Goal: Task Accomplishment & Management: Complete application form

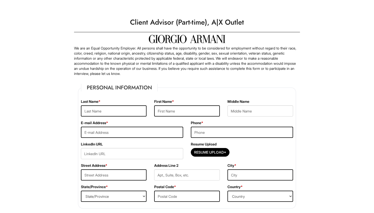
click at [103, 105] on div "Last Name *" at bounding box center [113, 109] width 73 height 21
type input "Marsenic"
type input "Danilo"
type input "dankomarsenic@gmail.com"
type input "3"
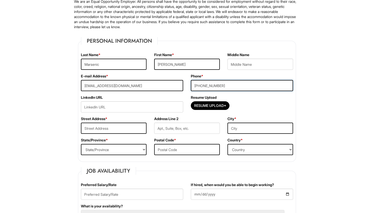
scroll to position [47, 0]
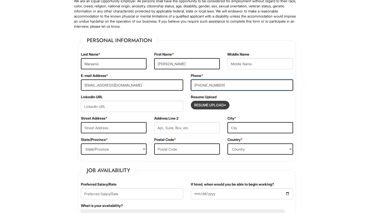
type input "(312) 804-9481"
click at [216, 106] on input "Resume Upload*" at bounding box center [210, 105] width 38 height 8
type input "C:\fakepath\Danilo Marsenic resume 2025.pdf"
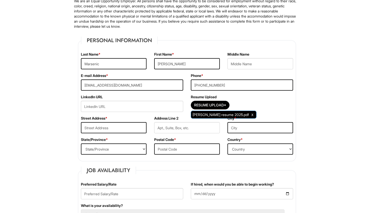
click at [271, 109] on div "Resume Upload* Danilo Marsenic resume 2025.pdf" at bounding box center [242, 106] width 102 height 11
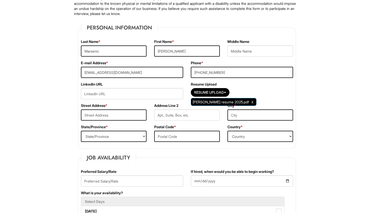
scroll to position [66, 0]
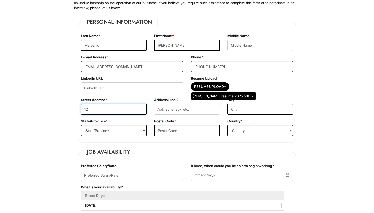
type input "1"
type input "2826 Scottlynne dr"
type input "Park Ridge"
select select "IL"
type input "60068"
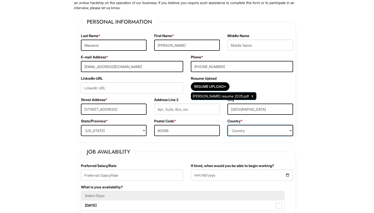
select select "United States of America"
click at [167, 141] on fieldset "Personal Information Last Name * Marsenic First Name * Danilo Middle Name E-mai…" at bounding box center [187, 80] width 218 height 125
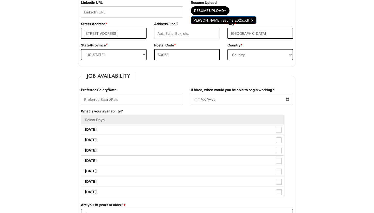
scroll to position [142, 0]
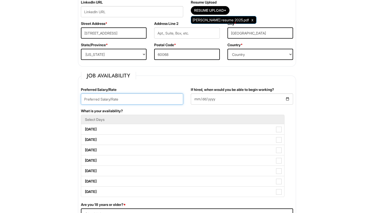
click at [125, 100] on input "text" at bounding box center [132, 99] width 102 height 11
click at [173, 104] on input "$17.00" at bounding box center [132, 99] width 102 height 11
type input "$17.00"
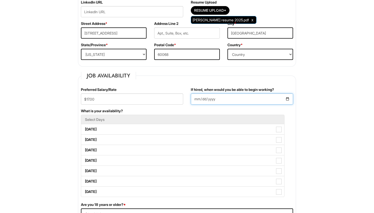
click at [199, 99] on input "If hired, when would you be able to begin working?" at bounding box center [242, 99] width 102 height 11
type input "2025-09-10"
click at [254, 107] on div "If hired, when would you be able to begin working? 2025-09-10" at bounding box center [242, 97] width 110 height 21
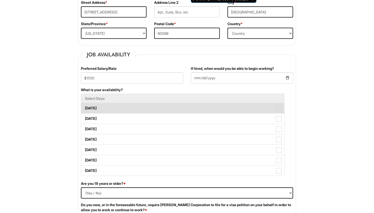
scroll to position [199, 0]
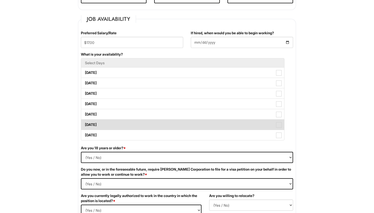
click at [279, 126] on span at bounding box center [279, 125] width 6 height 6
click at [84, 124] on Available_Saturday "Saturday" at bounding box center [82, 122] width 3 height 3
checkbox Available_Saturday "true"
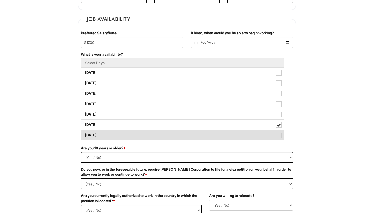
click at [279, 135] on span at bounding box center [279, 136] width 6 height 6
click at [84, 135] on Available_Sunday "Sunday" at bounding box center [82, 132] width 3 height 3
checkbox Available_Sunday "true"
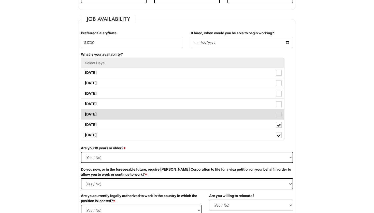
click at [278, 115] on span at bounding box center [279, 115] width 6 height 6
click at [84, 114] on Available_Friday "Friday" at bounding box center [82, 111] width 3 height 3
checkbox Available_Friday "true"
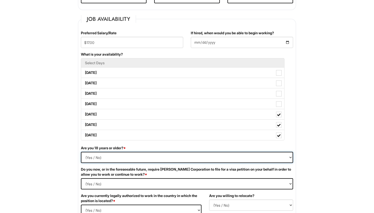
select select "Yes"
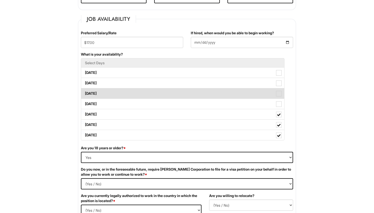
click at [278, 94] on span at bounding box center [279, 94] width 6 height 6
click at [84, 93] on Available_Wednesday "Wednesday" at bounding box center [82, 91] width 3 height 3
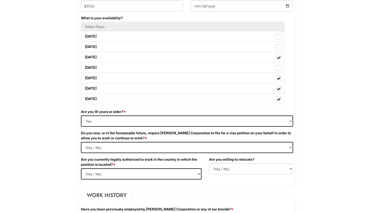
scroll to position [253, 0]
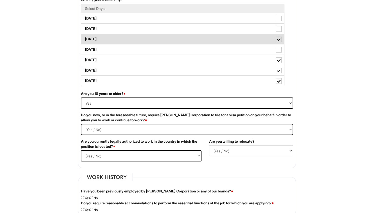
click at [279, 40] on span at bounding box center [279, 40] width 4 height 4
click at [84, 38] on Available_Wednesday "Wednesday" at bounding box center [82, 36] width 3 height 3
checkbox Available_Wednesday "false"
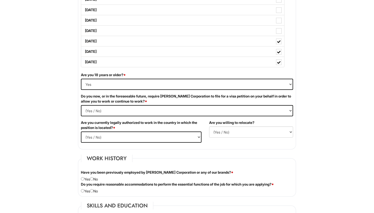
scroll to position [272, 0]
select Required "No"
select select "Yes"
click at [227, 155] on fieldset "Work History Have you been previously employed by Giorgio Armani Corporation or…" at bounding box center [187, 176] width 218 height 42
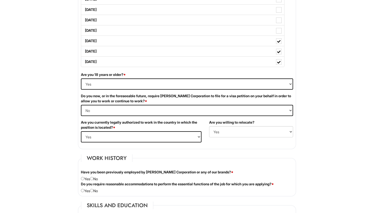
scroll to position [287, 0]
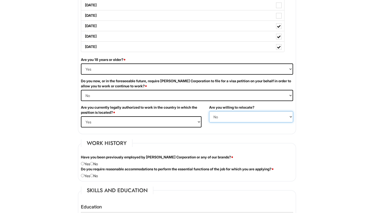
select select "Y"
click at [230, 140] on fieldset "Work History Have you been previously employed by Giorgio Armani Corporation or…" at bounding box center [187, 161] width 218 height 42
select select
click at [230, 145] on fieldset "Work History Have you been previously employed by Giorgio Armani Corporation or…" at bounding box center [187, 161] width 218 height 42
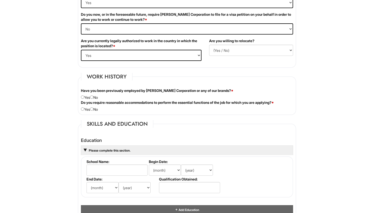
scroll to position [361, 0]
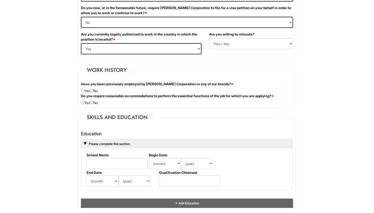
click at [95, 91] on div "Have you been previously employed by Giorgio Armani Corporation or any of our b…" at bounding box center [187, 88] width 220 height 12
click at [93, 91] on input "radio" at bounding box center [91, 90] width 3 height 3
radio input "true"
click at [94, 104] on div "Do you require reasonable accommodations to perform the essential functions of …" at bounding box center [187, 100] width 220 height 12
click at [93, 102] on input "radio" at bounding box center [91, 102] width 3 height 3
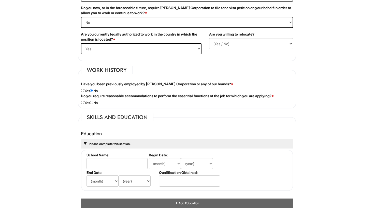
radio input "true"
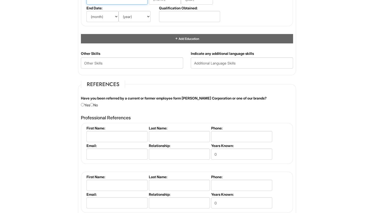
scroll to position [537, 0]
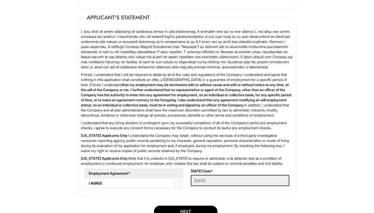
scroll to position [759, 0]
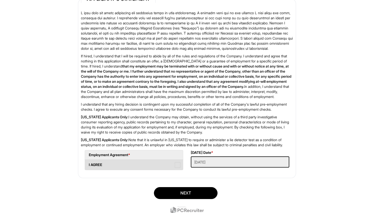
click at [178, 168] on span at bounding box center [178, 166] width 6 height 6
click at [88, 164] on AGREE "I AGREE" at bounding box center [86, 162] width 3 height 3
checkbox AGREE "true"
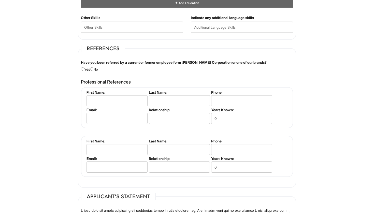
scroll to position [562, 0]
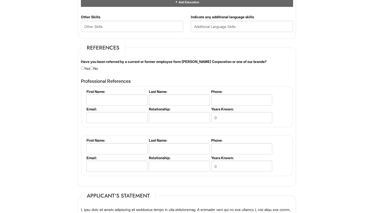
click at [93, 68] on input "radio" at bounding box center [91, 68] width 3 height 3
radio input "true"
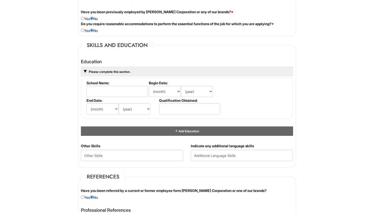
scroll to position [429, 0]
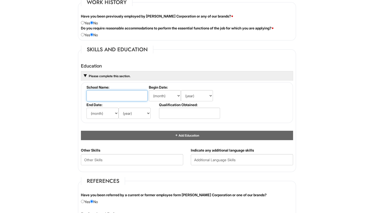
click at [111, 96] on input "text" at bounding box center [116, 95] width 61 height 11
type input "Depaul University"
click at [158, 101] on li "Begin Date: (month) Jan Feb Mar Apr May Jun Jul Aug Sep Oct Nov Dec (year) 2029…" at bounding box center [184, 94] width 73 height 18
select select "9"
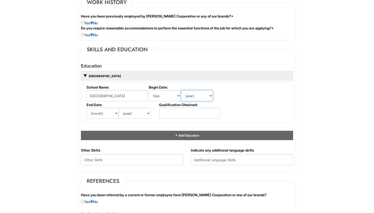
select select "2024"
select select "6"
select select "2028"
click at [185, 125] on div "Education Depaul University School Name: Depaul University Begin Date: (month) …" at bounding box center [187, 102] width 212 height 77
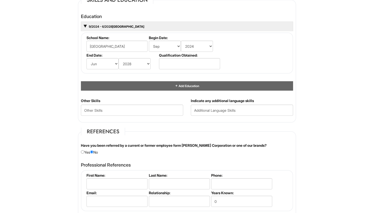
scroll to position [479, 0]
click at [134, 109] on Skills "text" at bounding box center [132, 110] width 102 height 11
click at [136, 123] on div "Personal Information Last Name * Marsenic First Name * Danilo Middle Name E-mai…" at bounding box center [187, 32] width 226 height 864
click at [196, 110] on input "text" at bounding box center [242, 110] width 102 height 11
type input "Serbian"
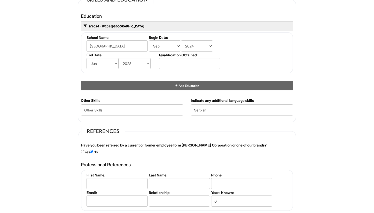
click at [308, 146] on html "Please Complete This Form 1 2 3 Client Advisor (Part-time), A|X Outlet PLEASE C…" at bounding box center [187, 18] width 374 height 994
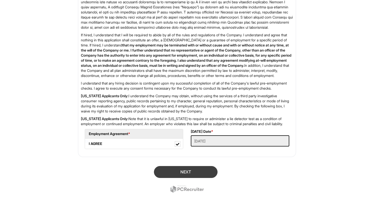
scroll to position [799, 0]
click at [194, 172] on button "Next" at bounding box center [186, 172] width 64 height 12
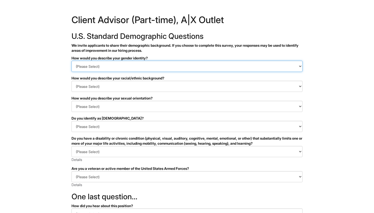
select select "Man"
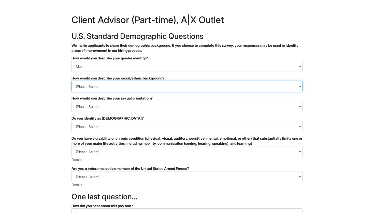
select select "White or European"
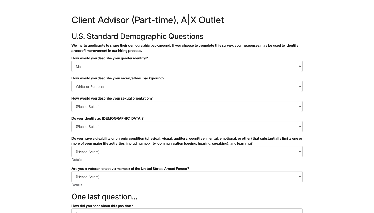
drag, startPoint x: 89, startPoint y: 92, endPoint x: 46, endPoint y: 128, distance: 56.3
click at [42, 128] on html "&nbsp; ✔ 2 3 Client Advisor (Part-time), A|X Outlet U.S. Standard Demographic Q…" at bounding box center [187, 143] width 374 height 286
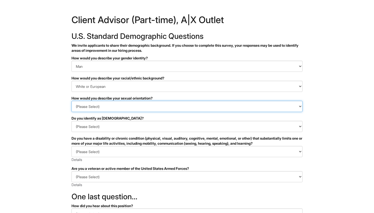
select select "Heterosexual"
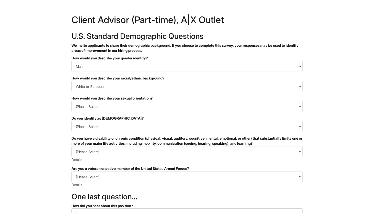
drag, startPoint x: 82, startPoint y: 111, endPoint x: 55, endPoint y: 133, distance: 35.2
click at [55, 133] on html "&nbsp; ✔ 2 3 Client Advisor (Part-time), A|X Outlet U.S. Standard Demographic Q…" at bounding box center [187, 143] width 374 height 286
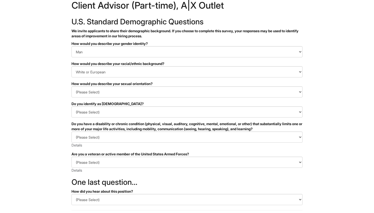
scroll to position [16, 0]
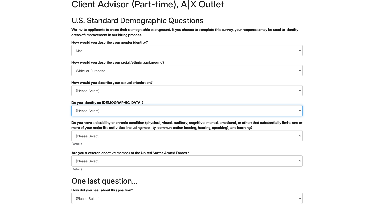
select select "No"
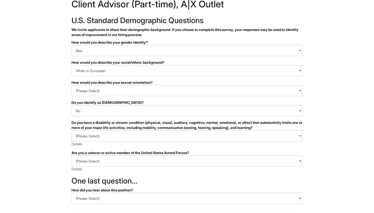
click at [54, 126] on html "&nbsp; ✔ 2 3 Client Advisor (Part-time), A|X Outlet U.S. Standard Demographic Q…" at bounding box center [187, 127] width 374 height 286
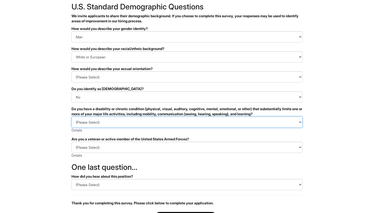
select select "NO, I DON'T HAVE A DISABILITY"
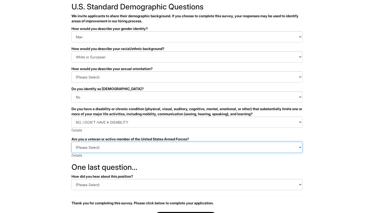
select select "I AM NOT A PROTECTED VETERAN"
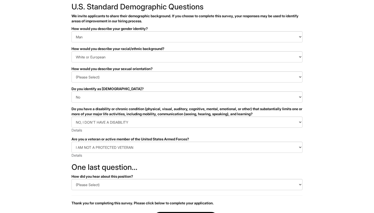
click at [54, 158] on html "&nbsp; ✔ 2 3 Client Advisor (Part-time), A|X Outlet U.S. Standard Demographic Q…" at bounding box center [187, 113] width 374 height 286
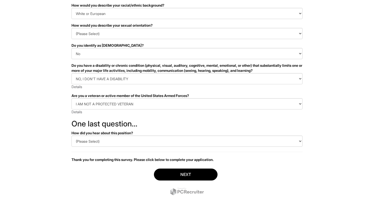
scroll to position [73, 0]
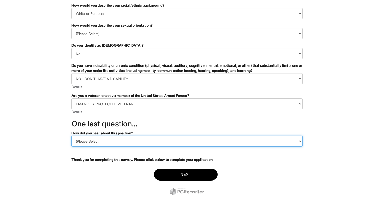
select select "Other"
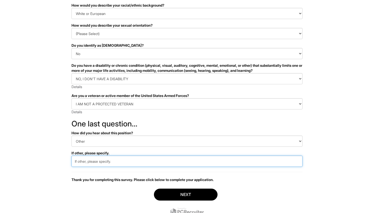
click at [83, 162] on input "text" at bounding box center [186, 161] width 231 height 11
type input "I"
click at [81, 161] on input "text" at bounding box center [186, 161] width 231 height 11
type input "Looked it up on my own!"
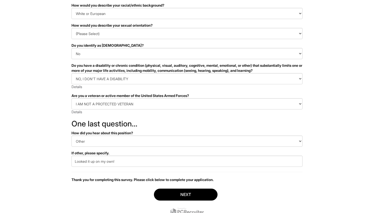
click at [37, 168] on html "&nbsp; ✔ 2 3 Client Advisor (Part-time), A|X Outlet U.S. Standard Demographic Q…" at bounding box center [187, 80] width 374 height 307
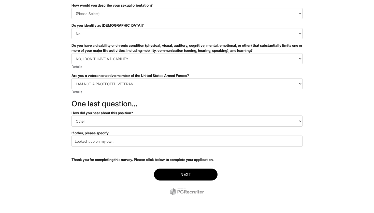
scroll to position [93, 0]
click at [196, 172] on button "Next" at bounding box center [186, 175] width 64 height 12
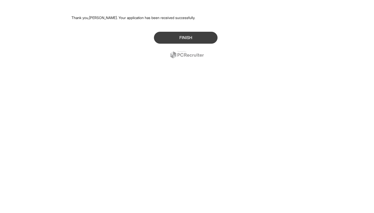
click at [189, 39] on button "Finish" at bounding box center [186, 38] width 64 height 12
